Goal: Communication & Community: Connect with others

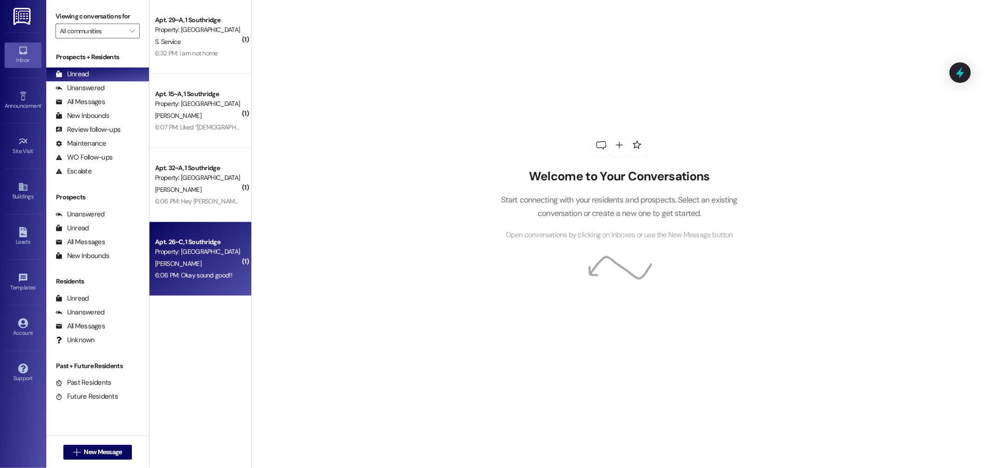
click at [199, 267] on div "J. Cummings" at bounding box center [197, 264] width 87 height 12
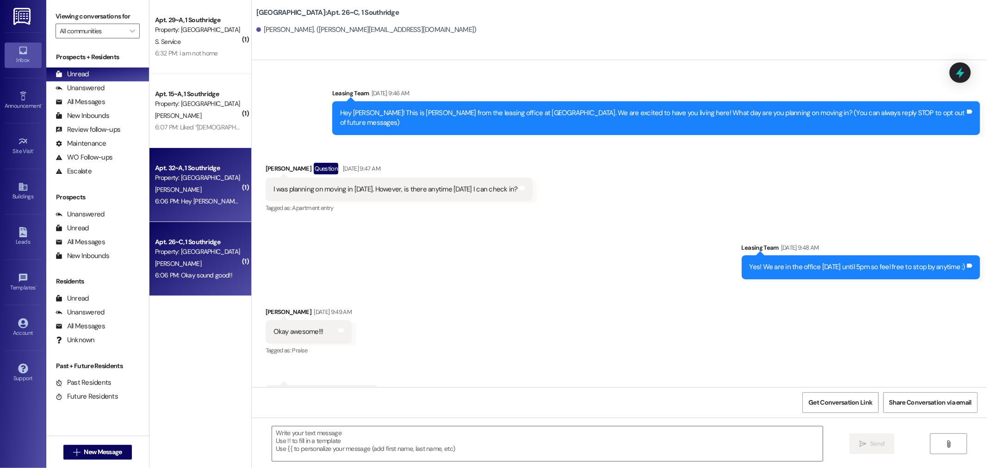
scroll to position [7873, 0]
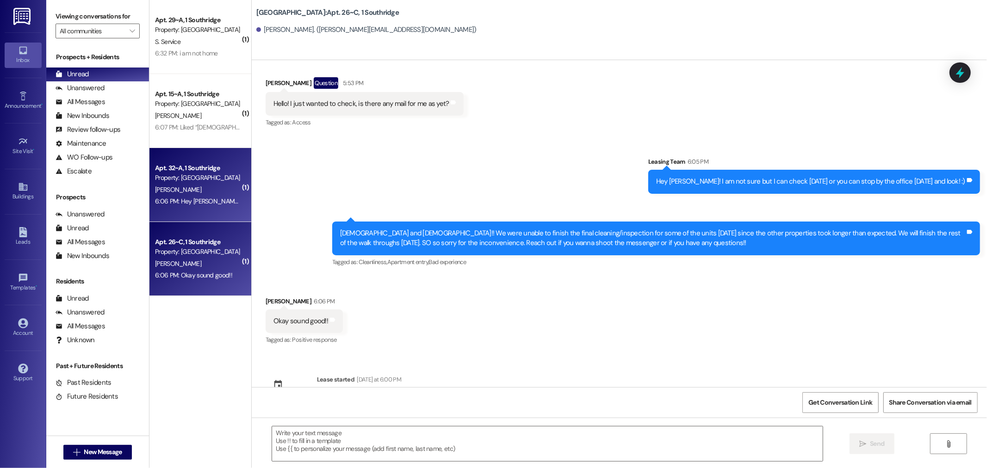
click at [219, 190] on div "[PERSON_NAME]" at bounding box center [197, 190] width 87 height 12
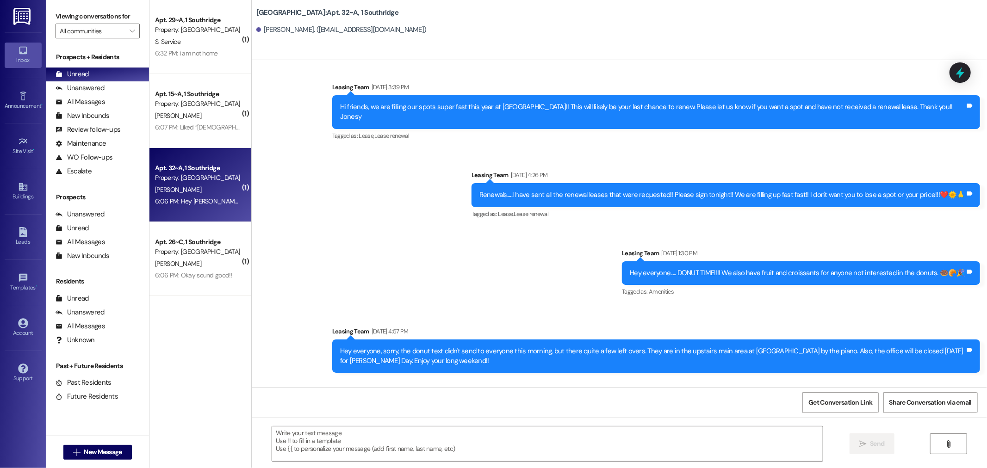
scroll to position [18957, 0]
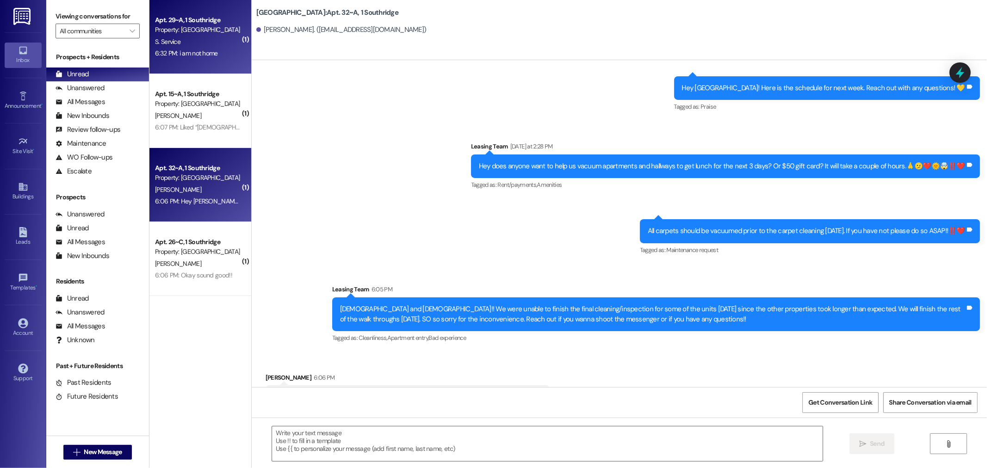
click at [173, 30] on div "Property: [GEOGRAPHIC_DATA]" at bounding box center [198, 30] width 86 height 10
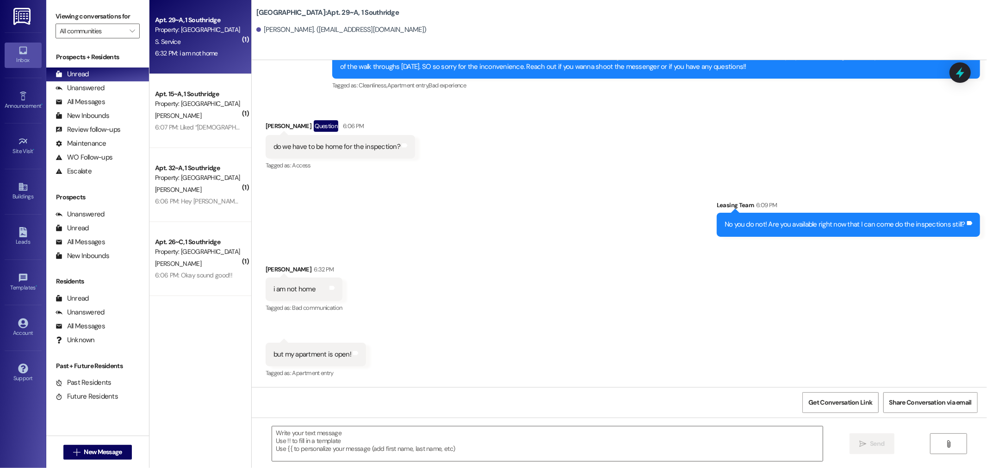
scroll to position [8797, 0]
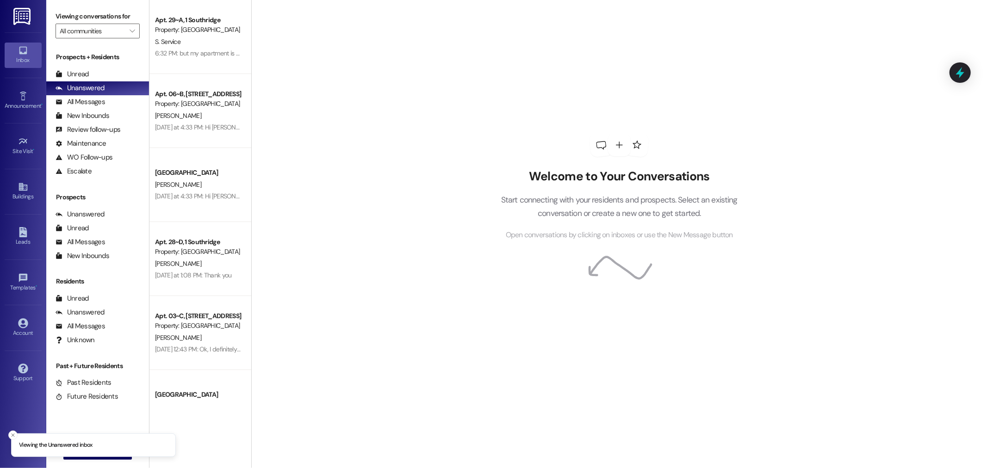
click at [109, 67] on div "Prospects + Residents Unread (0) Unread: Any message you haven't read yet will …" at bounding box center [97, 115] width 103 height 126
click at [121, 76] on div "Unread (0)" at bounding box center [97, 75] width 103 height 14
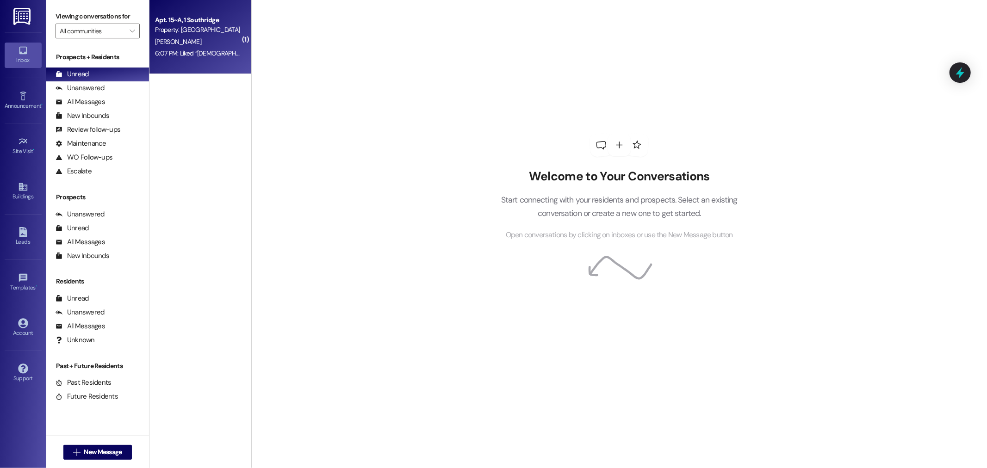
click at [214, 32] on div "Property: [GEOGRAPHIC_DATA]" at bounding box center [198, 30] width 86 height 10
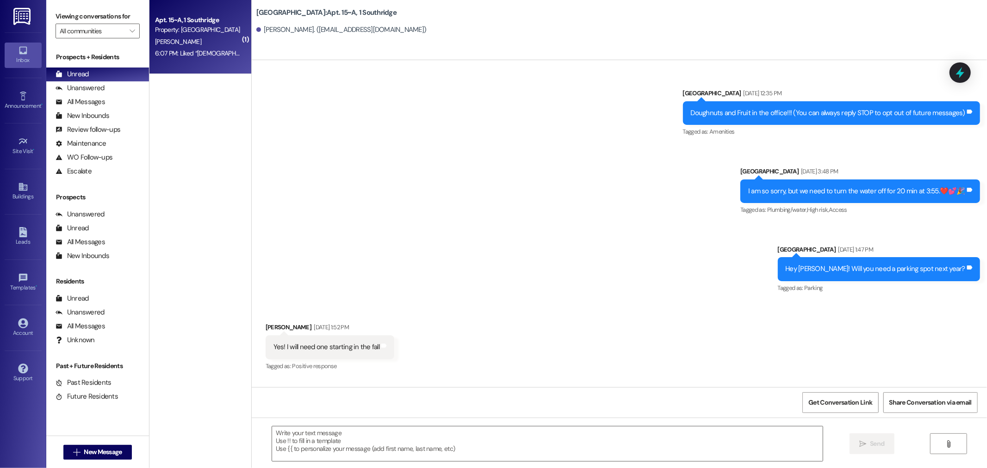
scroll to position [39630, 0]
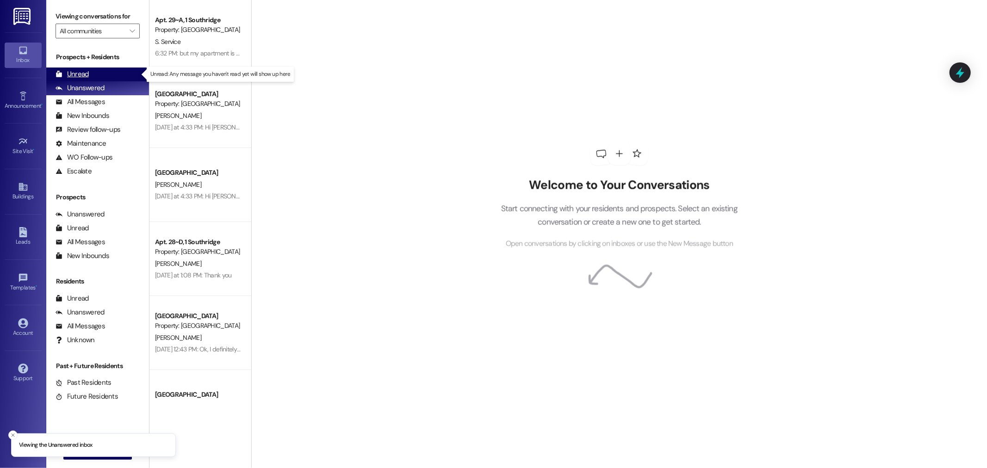
click at [114, 75] on div "Unread (0)" at bounding box center [97, 75] width 103 height 14
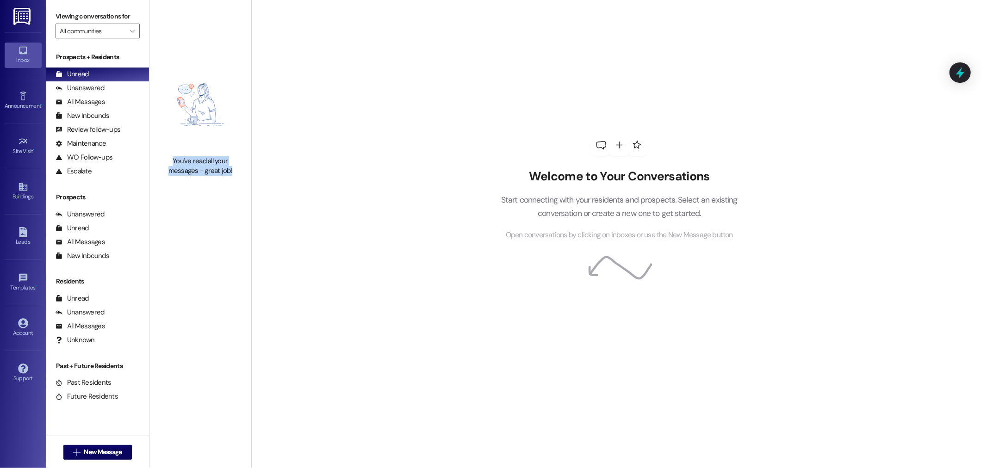
drag, startPoint x: 225, startPoint y: 171, endPoint x: 161, endPoint y: 155, distance: 66.5
click at [161, 155] on div "You've read all your messages - great job!" at bounding box center [200, 117] width 102 height 234
drag, startPoint x: 165, startPoint y: 156, endPoint x: 233, endPoint y: 176, distance: 70.9
click at [233, 176] on div "You've read all your messages - great job!" at bounding box center [200, 117] width 102 height 234
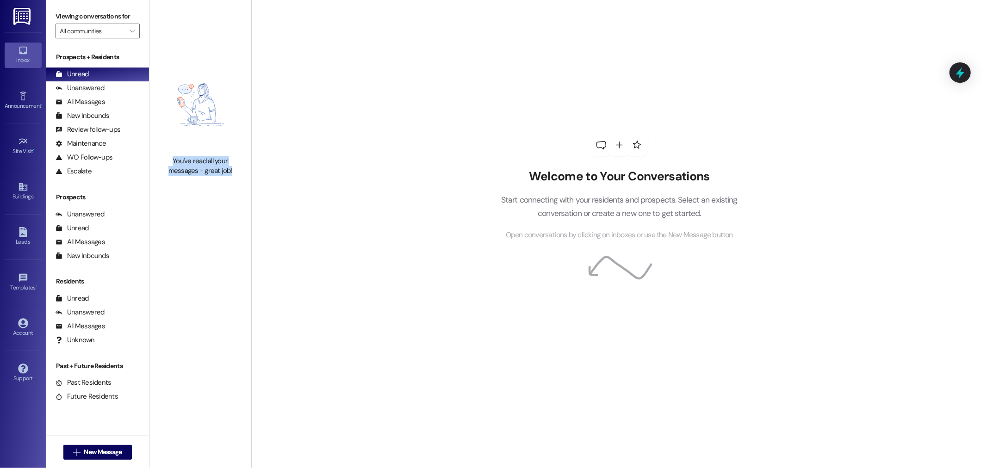
click at [211, 186] on div "You've read all your messages - great job!" at bounding box center [200, 117] width 102 height 234
drag, startPoint x: 224, startPoint y: 172, endPoint x: 165, endPoint y: 155, distance: 61.7
click at [165, 155] on div "You've read all your messages - great job!" at bounding box center [200, 117] width 102 height 234
click at [181, 149] on img at bounding box center [200, 104] width 81 height 93
click at [168, 162] on div "You've read all your messages - great job!" at bounding box center [200, 166] width 81 height 20
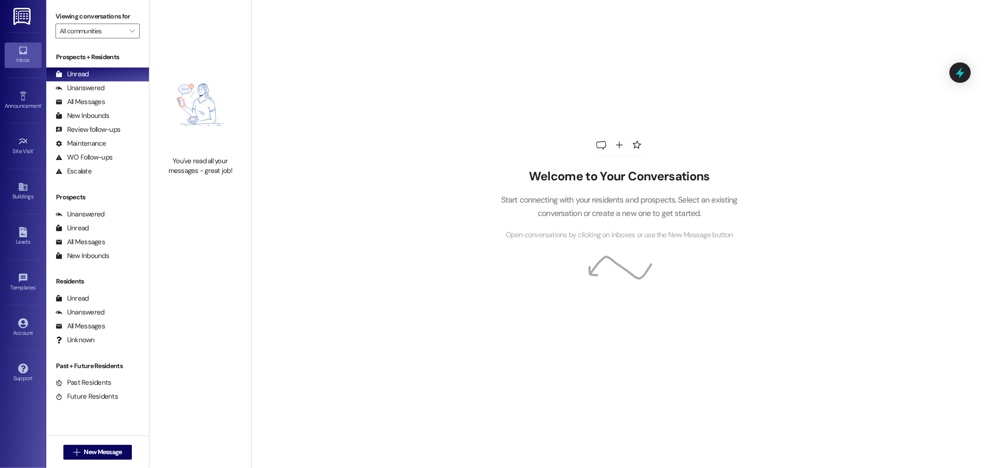
click at [165, 159] on div "You've read all your messages - great job!" at bounding box center [200, 166] width 81 height 20
drag, startPoint x: 225, startPoint y: 169, endPoint x: 163, endPoint y: 162, distance: 62.8
click at [163, 162] on div "You've read all your messages - great job!" at bounding box center [200, 166] width 81 height 20
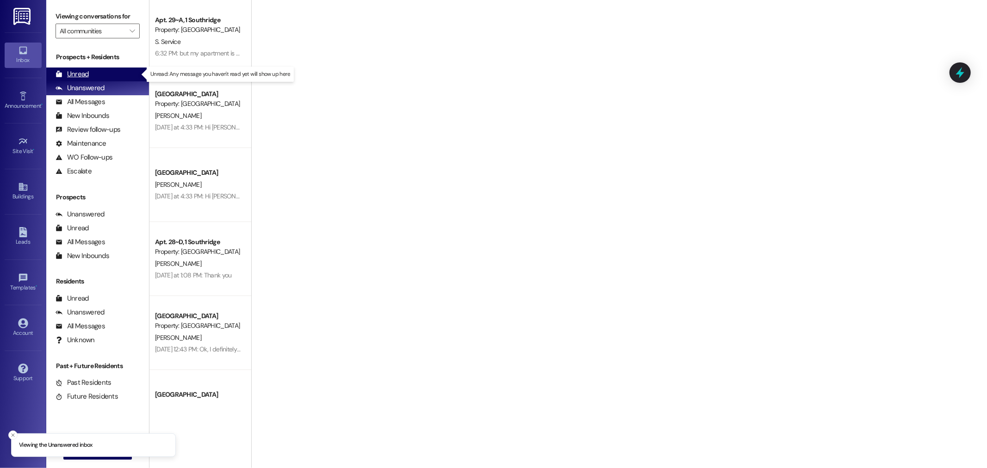
click at [79, 77] on div "Unread" at bounding box center [72, 74] width 33 height 10
click at [99, 73] on div "Unread (0)" at bounding box center [97, 75] width 103 height 14
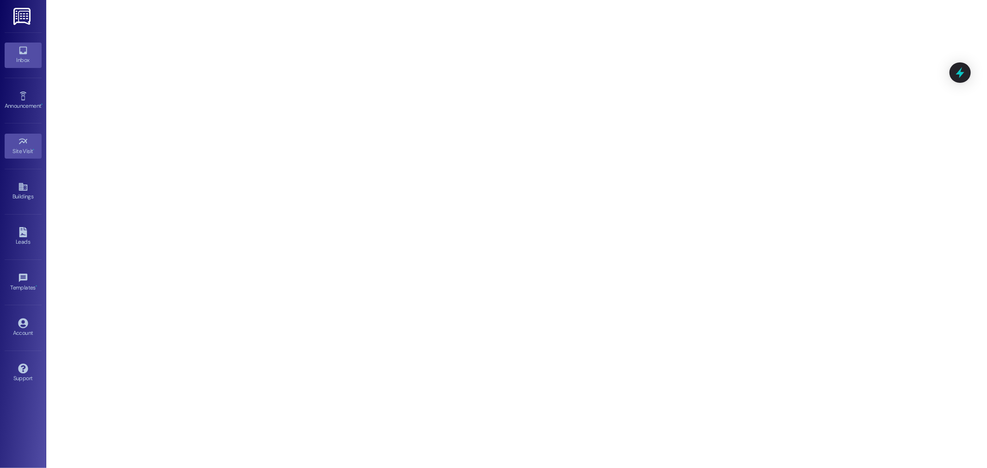
click at [23, 60] on div "Inbox" at bounding box center [23, 60] width 46 height 9
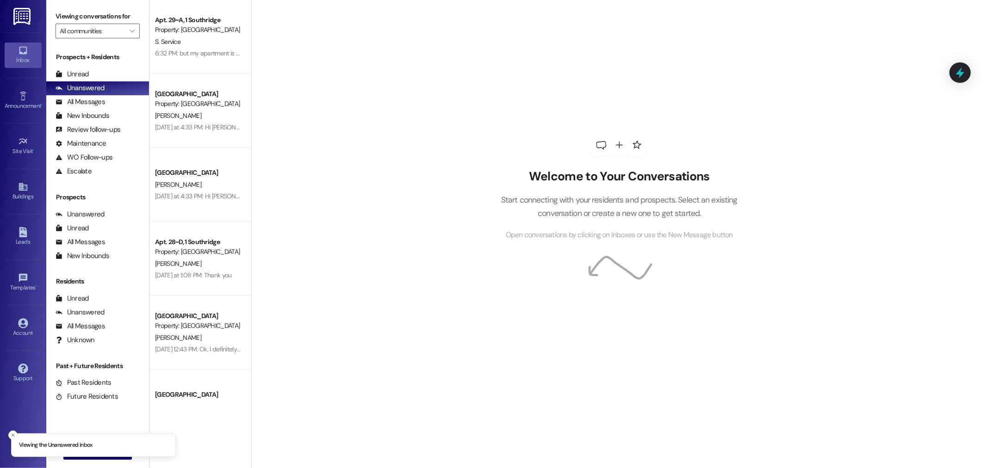
click at [15, 436] on icon "Close toast" at bounding box center [13, 436] width 6 height 6
click at [94, 457] on span "New Message" at bounding box center [103, 453] width 38 height 10
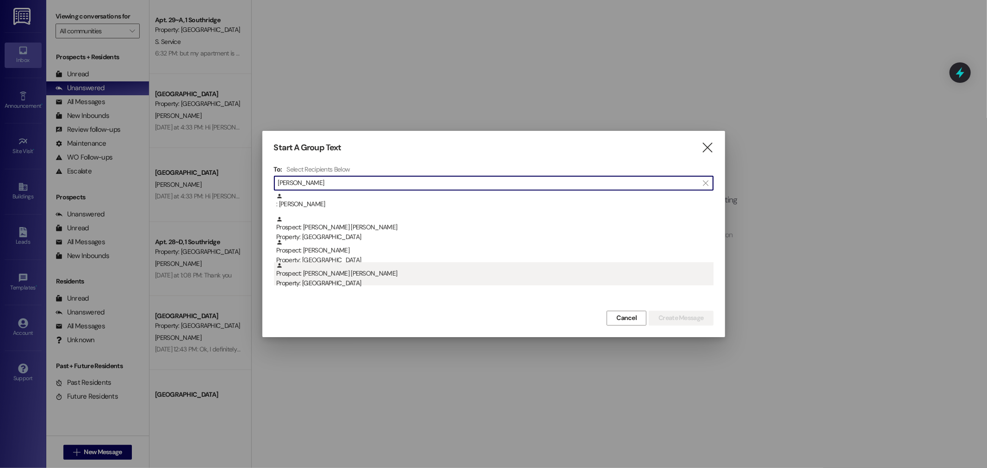
type input "[PERSON_NAME]"
click at [325, 266] on div "Prospect: [PERSON_NAME] [PERSON_NAME] Property: [GEOGRAPHIC_DATA]" at bounding box center [494, 275] width 437 height 26
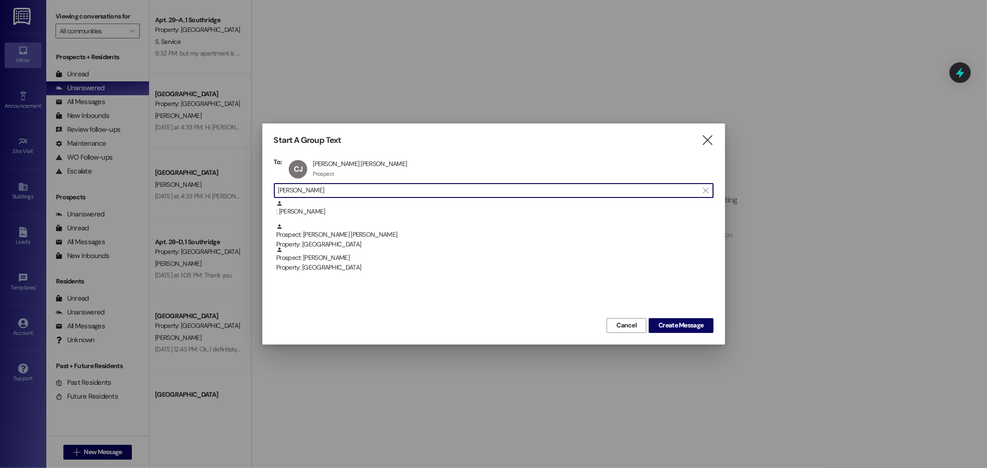
drag, startPoint x: 285, startPoint y: 192, endPoint x: 252, endPoint y: 196, distance: 33.6
click at [252, 196] on div "Start A Group Text  To: [PERSON_NAME] [PERSON_NAME] [PERSON_NAME] Prospect Pro…" at bounding box center [493, 234] width 987 height 468
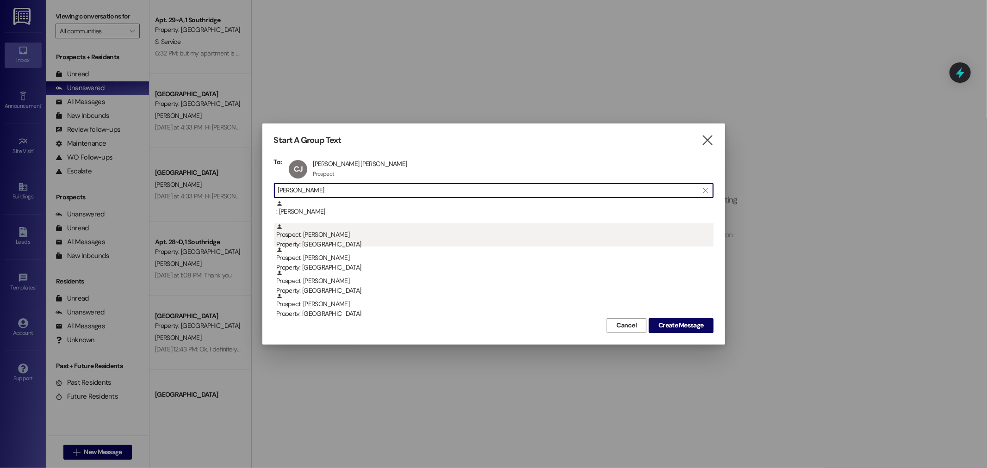
type input "[PERSON_NAME]"
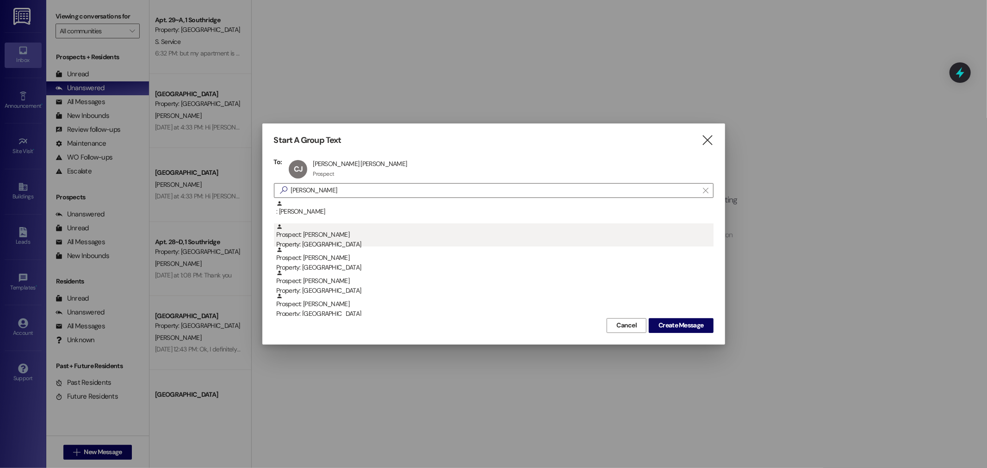
click at [356, 246] on div "Property: [GEOGRAPHIC_DATA]" at bounding box center [494, 245] width 437 height 10
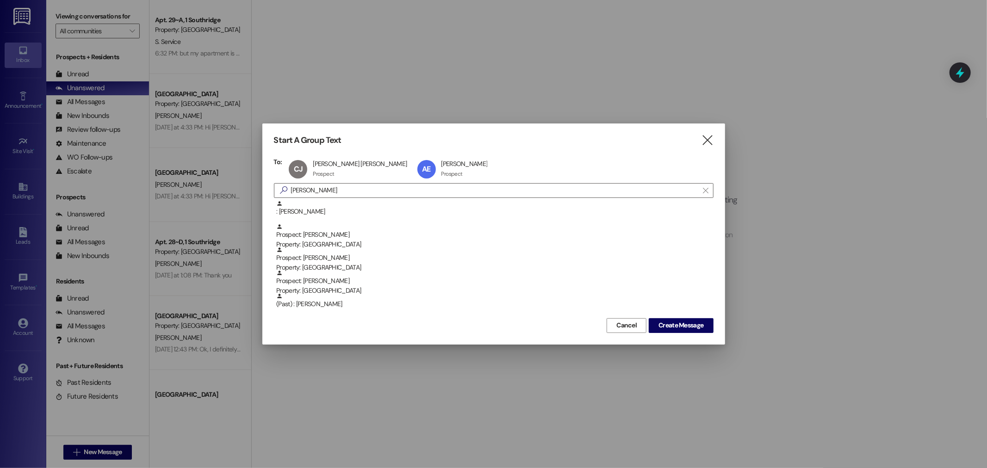
click at [420, 155] on div "Start A Group Text  To: [PERSON_NAME] [PERSON_NAME] [PERSON_NAME] Prospect Pro…" at bounding box center [493, 234] width 463 height 221
click at [420, 167] on div "AE [PERSON_NAME] [PERSON_NAME] Prospect Prospect click to remove" at bounding box center [455, 169] width 81 height 23
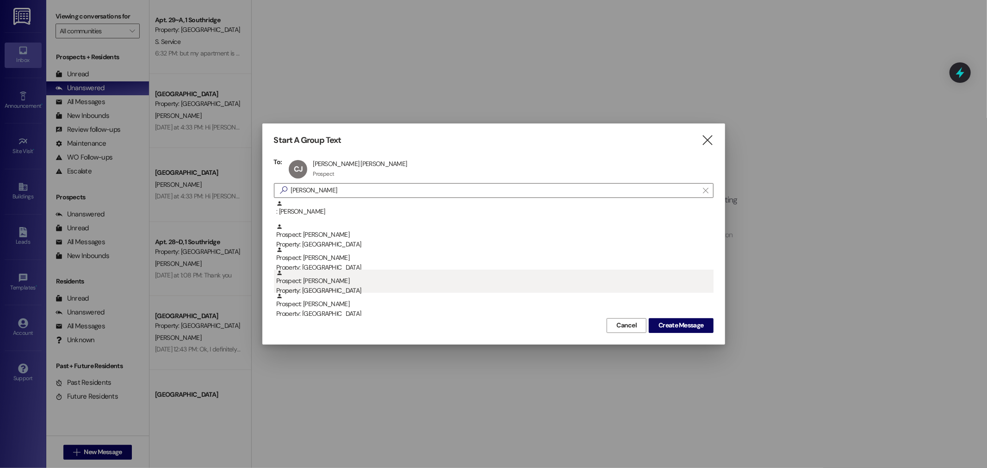
click at [332, 281] on div "Prospect: [PERSON_NAME] Property: [GEOGRAPHIC_DATA]" at bounding box center [494, 283] width 437 height 26
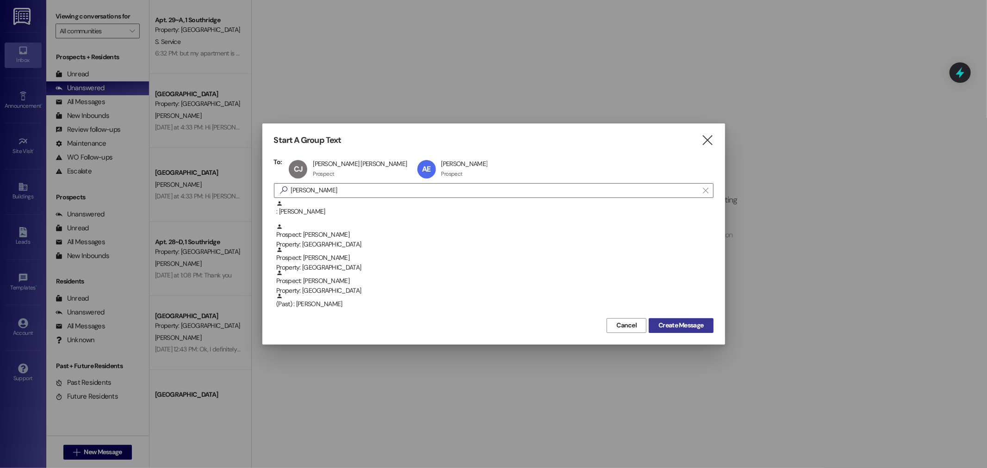
click at [679, 325] on span "Create Message" at bounding box center [681, 326] width 45 height 10
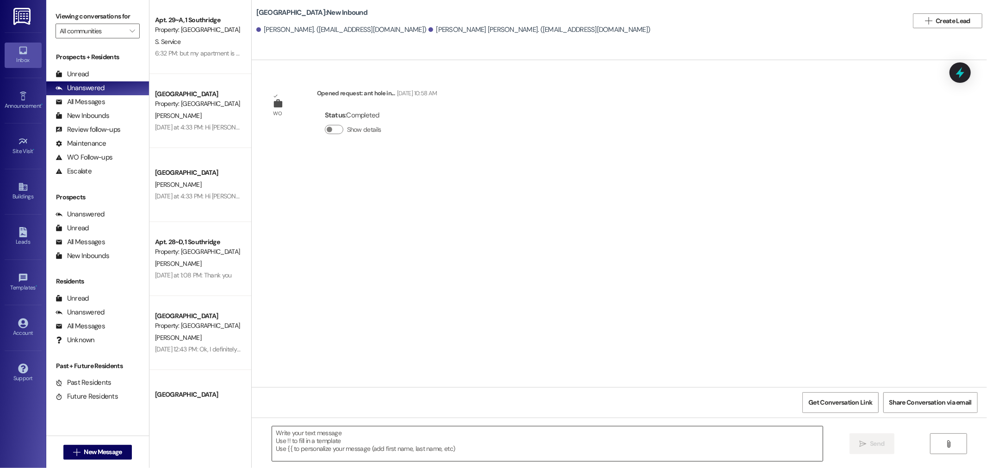
click at [435, 445] on textarea at bounding box center [547, 444] width 551 height 35
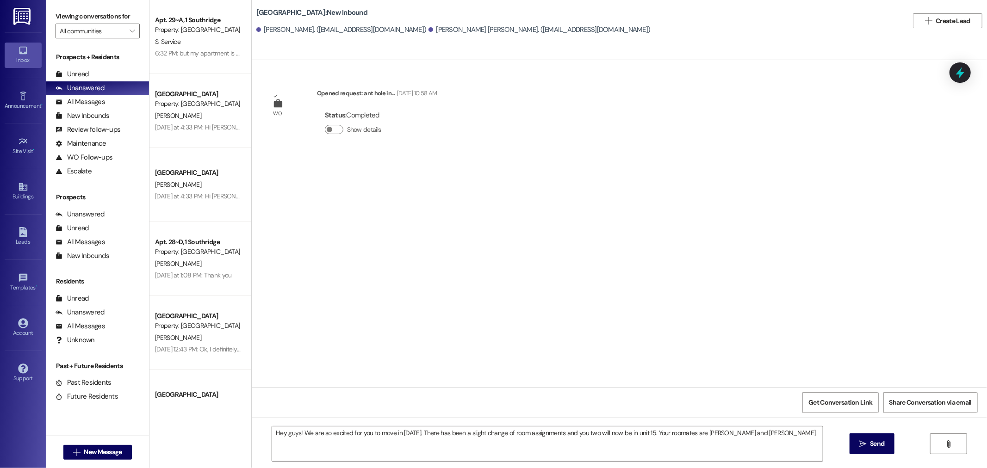
drag, startPoint x: 610, startPoint y: 363, endPoint x: 738, endPoint y: 374, distance: 128.7
click at [738, 374] on div "WO Opened request: ant hole in... [DATE] 10:58 AM Status : Completed Show detai…" at bounding box center [619, 223] width 735 height 327
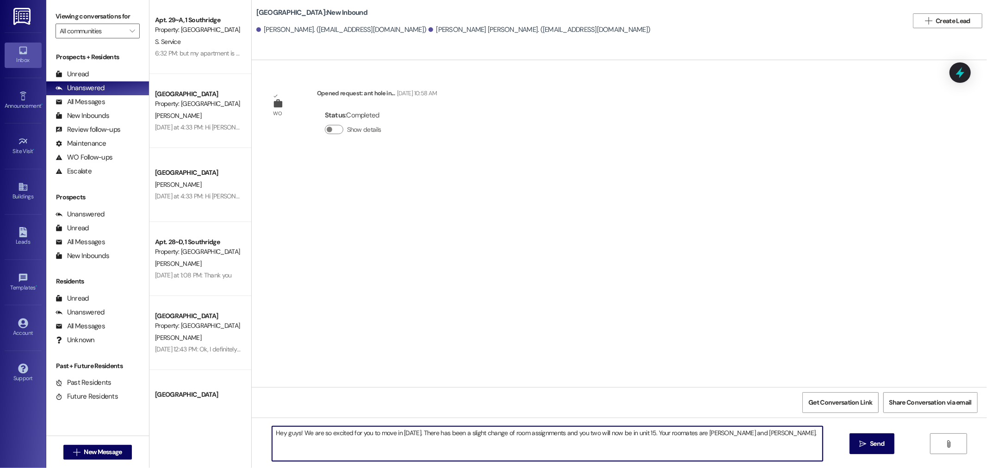
click at [774, 434] on textarea "Hey guys! We are so excited for you to move in [DATE]. There has been a slight …" at bounding box center [547, 444] width 551 height 35
drag, startPoint x: 692, startPoint y: 438, endPoint x: 686, endPoint y: 432, distance: 8.5
click at [692, 438] on textarea "Hey guys! We are so excited for you to move in [DATE]. There has been a slight …" at bounding box center [547, 444] width 551 height 35
click at [686, 432] on textarea "Hey guys! We are so excited for you to move in [DATE]. There has been a slight …" at bounding box center [547, 444] width 551 height 35
click at [790, 435] on textarea "Hey guys! We are so excited for you to move in [DATE]. There has been a slight …" at bounding box center [547, 444] width 551 height 35
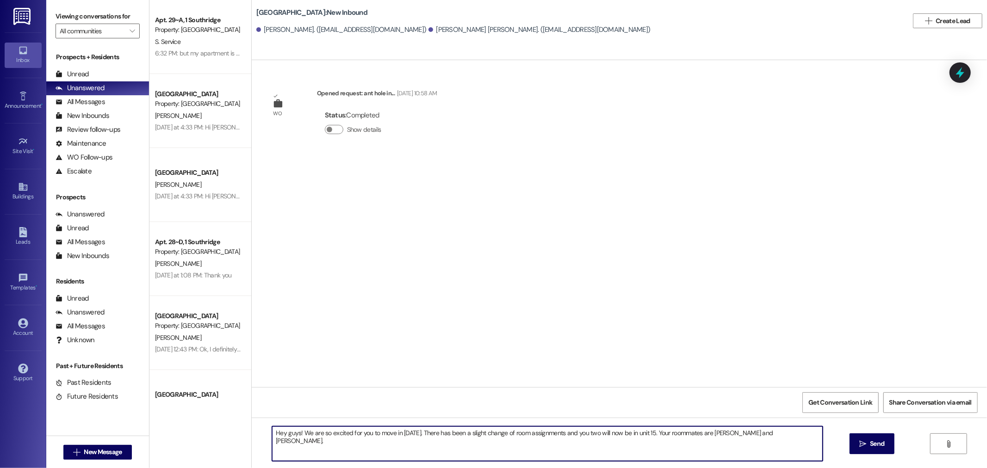
click at [728, 432] on textarea "Hey guys! We are so excited for you to move in [DATE]. There has been a slight …" at bounding box center [547, 444] width 551 height 35
paste textarea "[PHONE_NUMBER]"
click at [815, 437] on textarea "Hey guys! We are so excited for you to move in [DATE]. There has been a slight …" at bounding box center [547, 444] width 551 height 35
paste textarea "[PHONE_NUMBER]"
click at [331, 441] on textarea "Hey guys! We are so excited for you to move in [DATE]. There has been a slight …" at bounding box center [547, 444] width 551 height 35
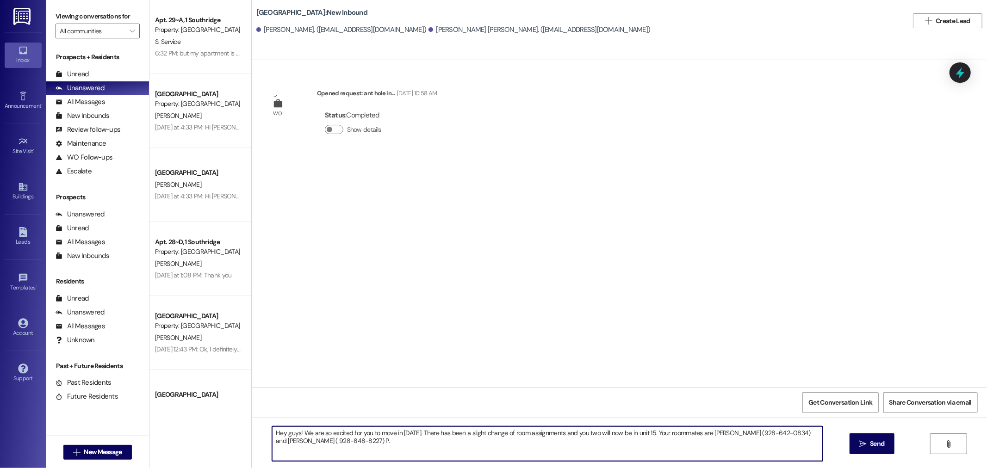
type textarea "Hey guys! We are so excited for you to move in [DATE]. There has been a slight …"
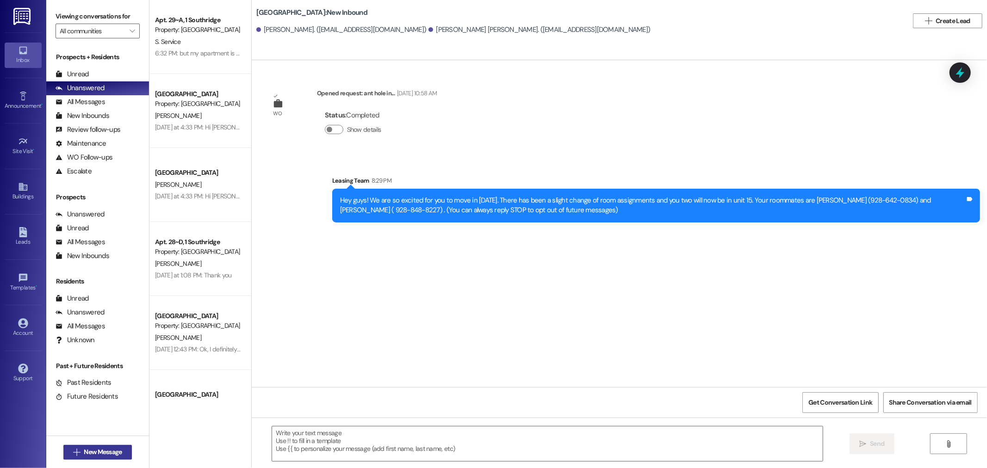
click at [105, 451] on span "New Message" at bounding box center [103, 453] width 38 height 10
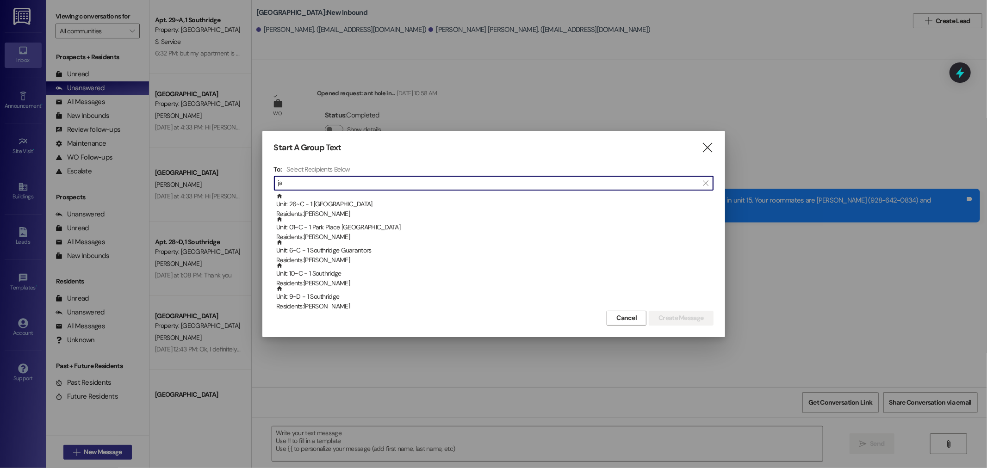
type input "j"
click at [707, 149] on icon "" at bounding box center [707, 148] width 12 height 10
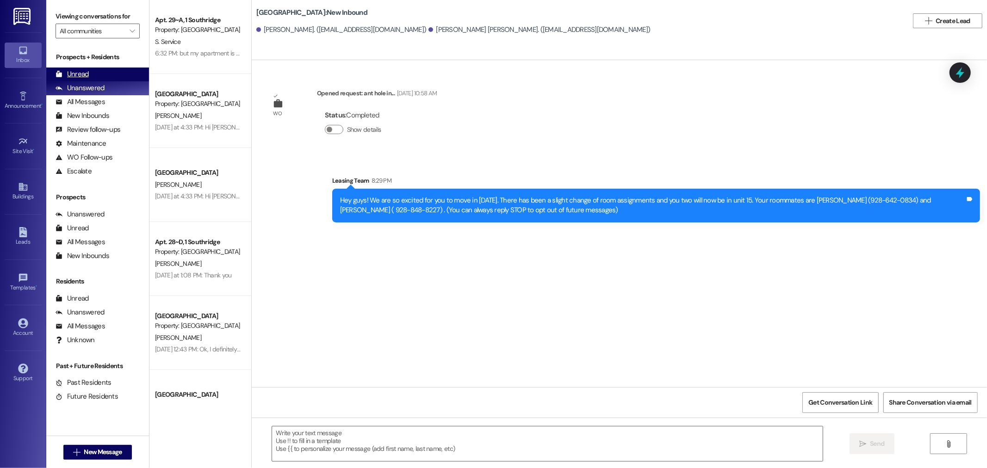
click at [69, 71] on div "Unread" at bounding box center [72, 74] width 33 height 10
